Goal: Navigation & Orientation: Understand site structure

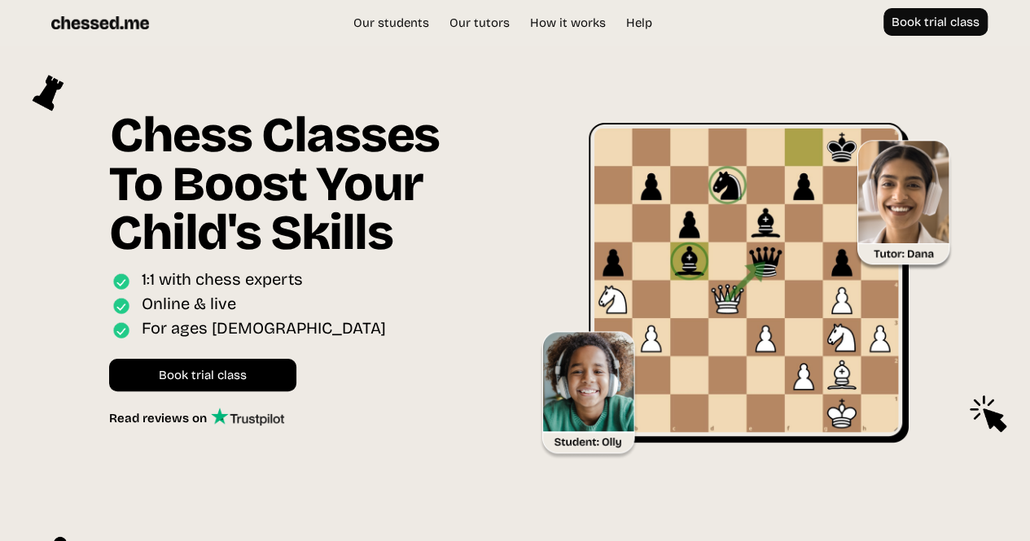
click at [405, 14] on div "Our students Our tutors Price How it works Help Book trial class UK EU US Book …" at bounding box center [515, 22] width 977 height 29
click at [585, 20] on link "How it works" at bounding box center [568, 23] width 92 height 16
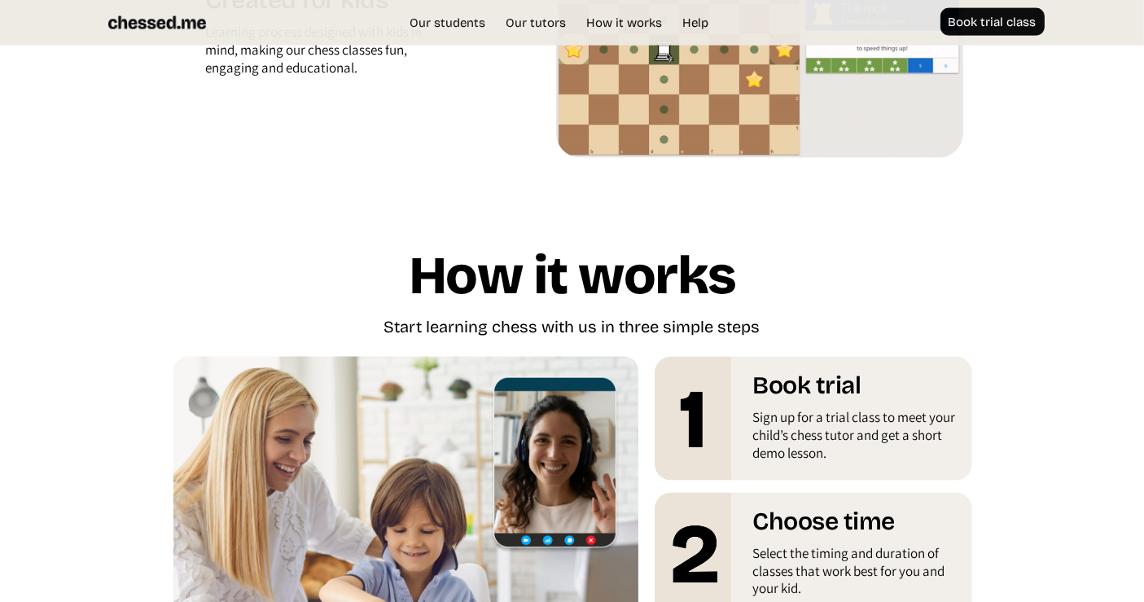
scroll to position [2297, 0]
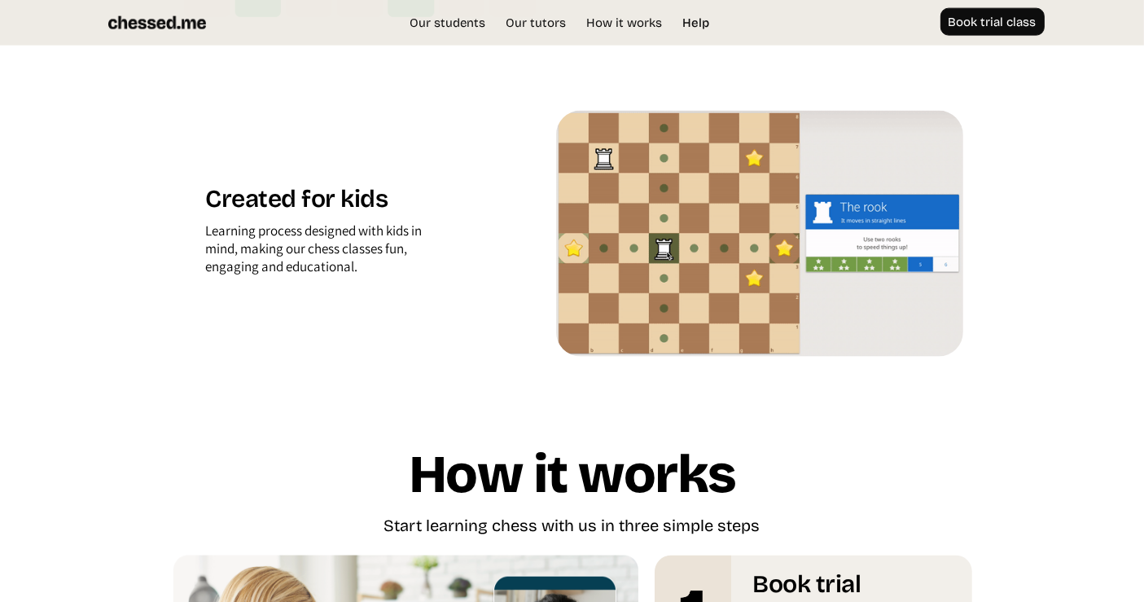
click at [696, 20] on link "Help" at bounding box center [695, 23] width 43 height 16
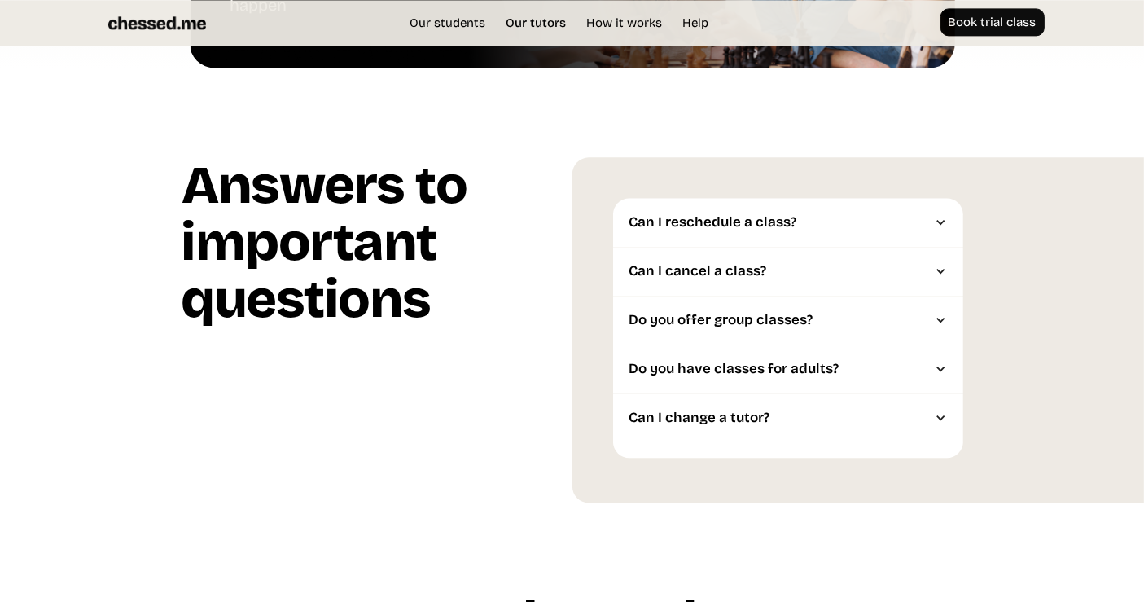
click at [523, 22] on link "Our tutors" at bounding box center [536, 23] width 77 height 16
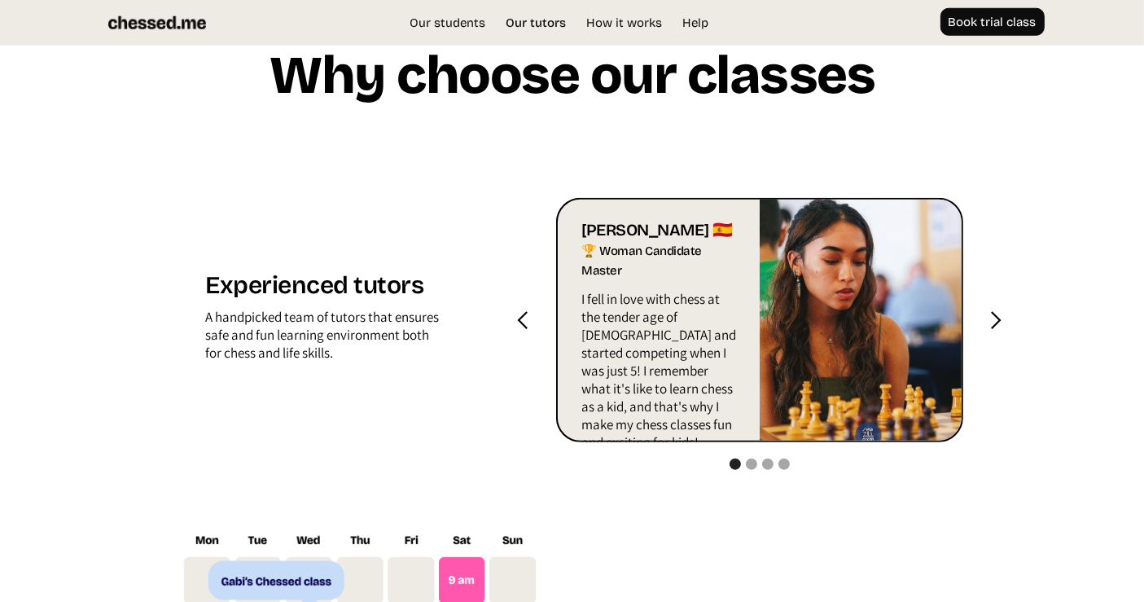
scroll to position [1515, 0]
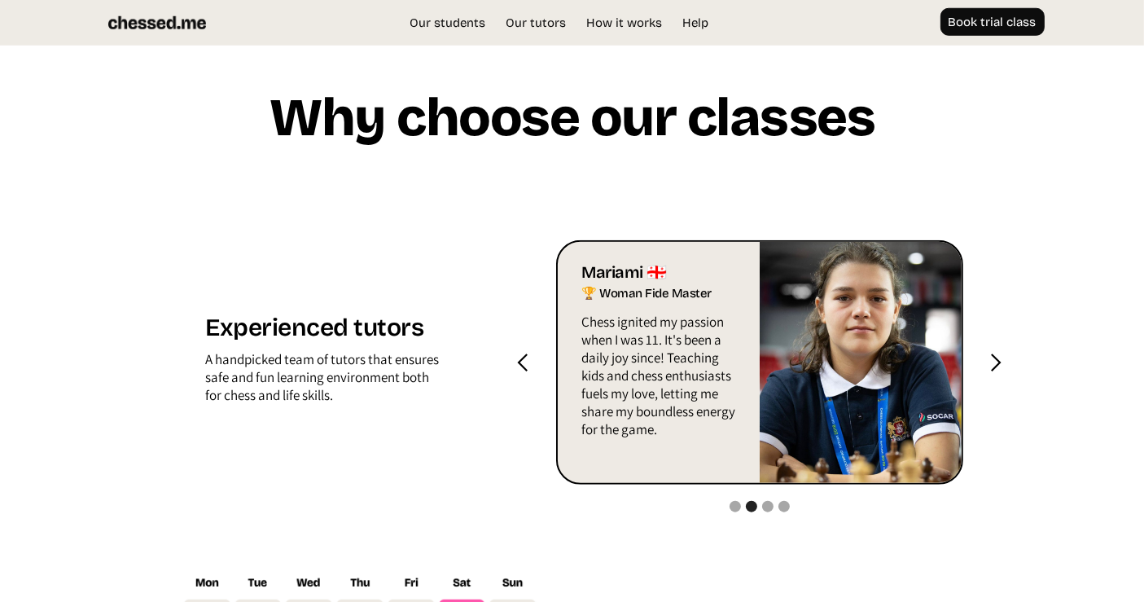
click at [992, 363] on div "next slide" at bounding box center [995, 363] width 20 height 20
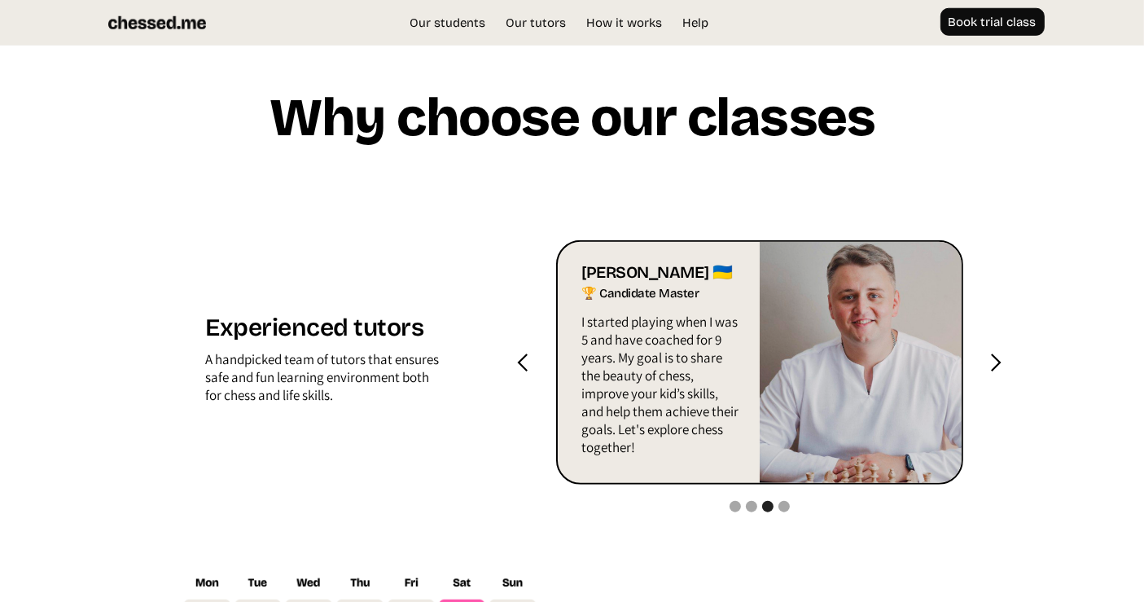
click at [992, 362] on div "next slide" at bounding box center [995, 363] width 20 height 20
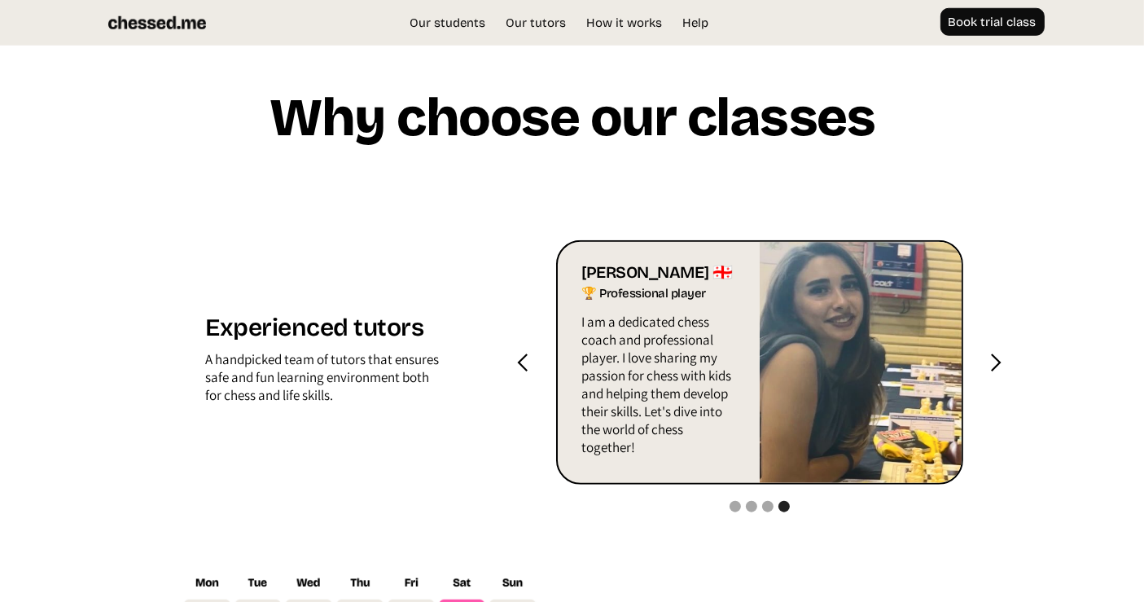
click at [992, 362] on div "next slide" at bounding box center [995, 363] width 20 height 20
